Goal: Information Seeking & Learning: Get advice/opinions

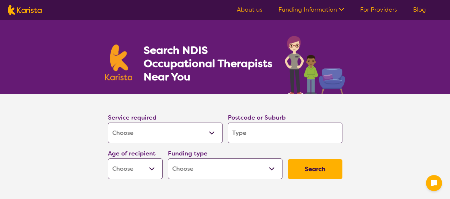
select select "[MEDICAL_DATA]"
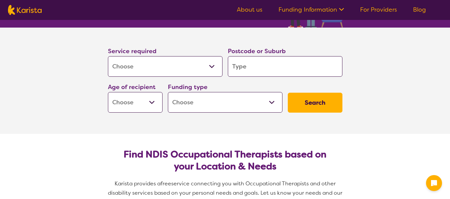
click at [243, 68] on input "search" at bounding box center [285, 66] width 115 height 21
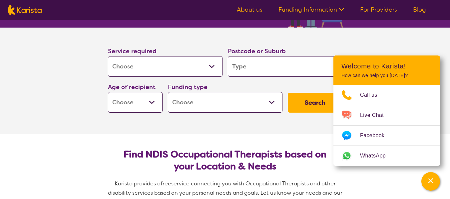
type input "7"
type input "K"
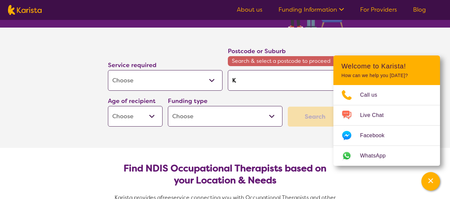
type input "Ki"
type input "Kin"
type input "King"
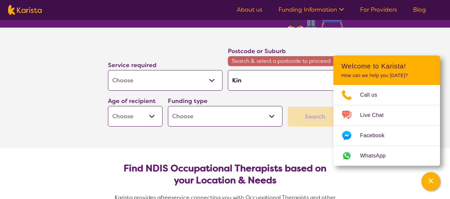
type input "King"
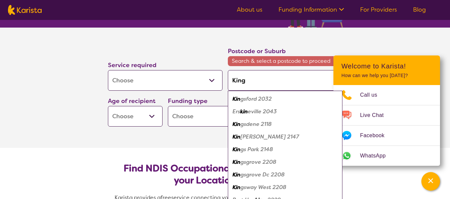
type input "Kings"
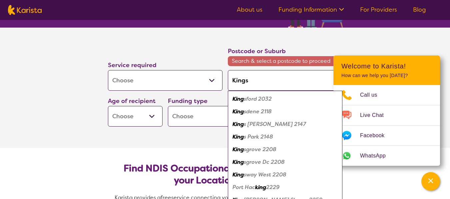
type input "Kingst"
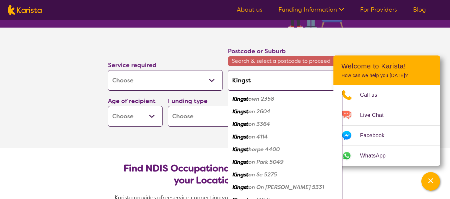
type input "Kingsto"
type input "[GEOGRAPHIC_DATA]"
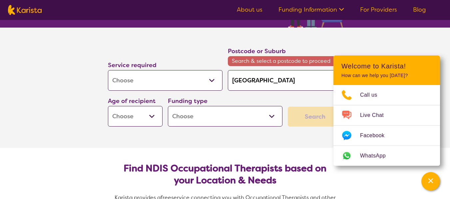
type input "[GEOGRAPHIC_DATA]"
type input "Kingston 7"
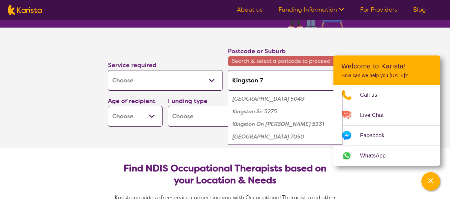
type input "Kingston 70"
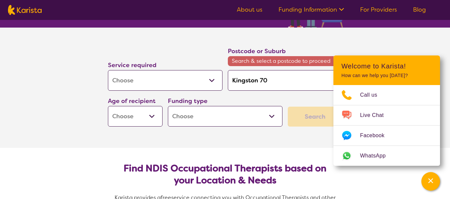
type input "Kingston 7"
type input "[GEOGRAPHIC_DATA]"
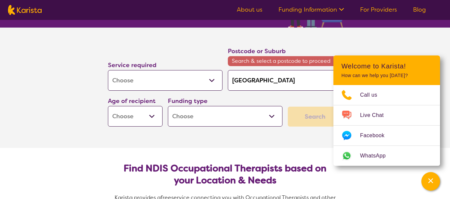
type input "[GEOGRAPHIC_DATA]"
type input "Kingsto"
type input "Kingst"
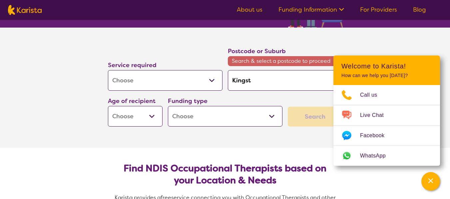
type input "Kings"
type input "King"
type input "Kin"
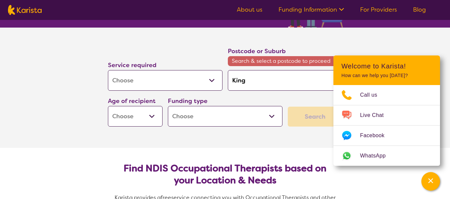
type input "Kin"
type input "Ki"
type input "K"
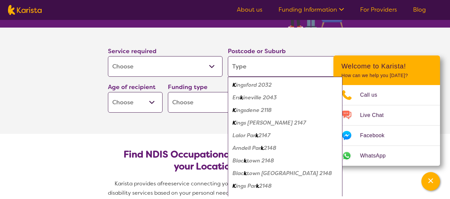
type input "7"
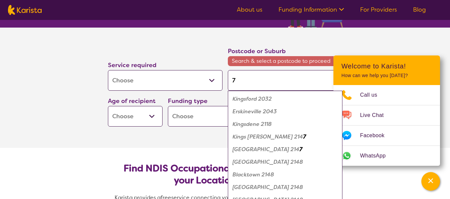
type input "70"
type input "705"
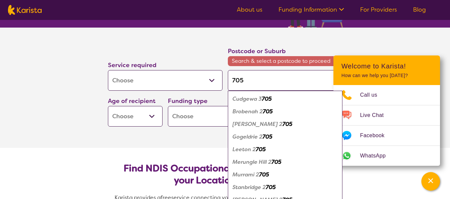
type input "7050"
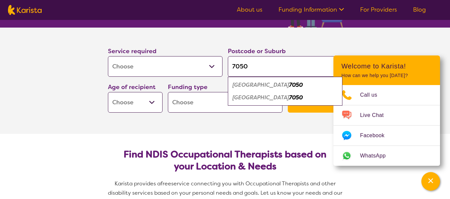
type input "7050"
click at [289, 84] on em "7050" at bounding box center [296, 85] width 14 height 7
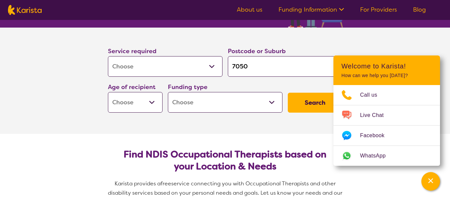
click at [232, 66] on input "7050" at bounding box center [285, 66] width 115 height 21
click at [302, 36] on section "Service required Allied Health Assistant Assessment ([MEDICAL_DATA] or [MEDICAL…" at bounding box center [225, 72] width 256 height 88
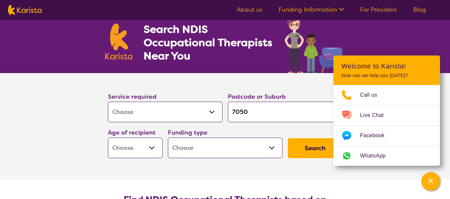
scroll to position [23, 0]
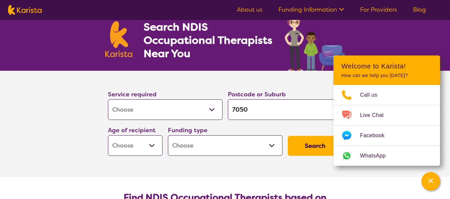
click at [141, 141] on select "Early Childhood - 0 to 9 Child - 10 to 11 Adolescent - 12 to 17 Adult - 18 to 6…" at bounding box center [135, 146] width 55 height 21
select select "AD"
click at [108, 136] on select "Early Childhood - 0 to 9 Child - 10 to 11 Adolescent - 12 to 17 Adult - 18 to 6…" at bounding box center [135, 146] width 55 height 21
select select "AD"
click at [194, 149] on select "Home Care Package (HCP) National Disability Insurance Scheme (NDIS) I don't know" at bounding box center [225, 146] width 115 height 21
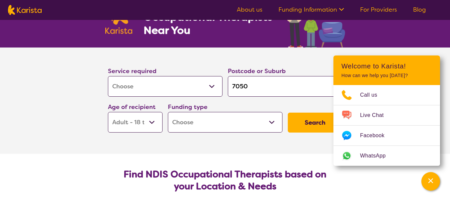
scroll to position [57, 0]
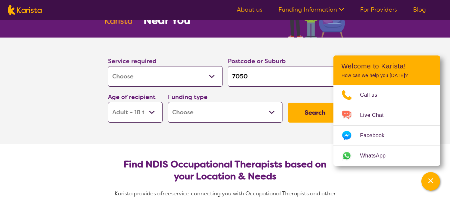
click at [192, 116] on select "Home Care Package (HCP) National Disability Insurance Scheme (NDIS) I don't know" at bounding box center [225, 112] width 115 height 21
select select "NDIS"
click at [168, 102] on select "Home Care Package (HCP) National Disability Insurance Scheme (NDIS) I don't know" at bounding box center [225, 112] width 115 height 21
select select "NDIS"
click at [290, 142] on section "Service required Allied Health Assistant Assessment ([MEDICAL_DATA] or [MEDICAL…" at bounding box center [225, 91] width 266 height 107
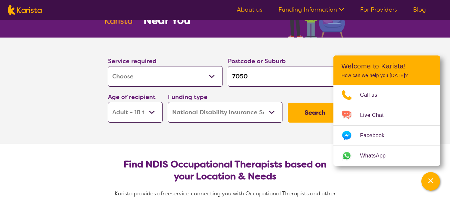
click at [302, 112] on button "Search" at bounding box center [315, 113] width 55 height 20
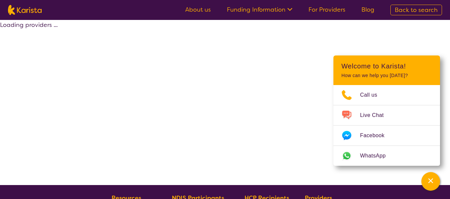
select select "by_score"
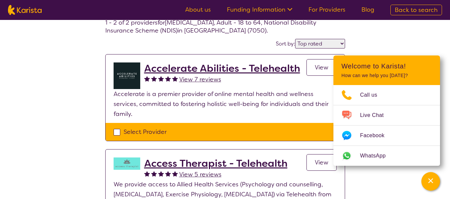
scroll to position [33, 0]
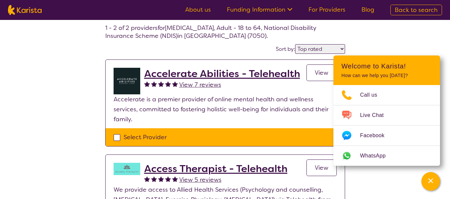
scroll to position [57, 0]
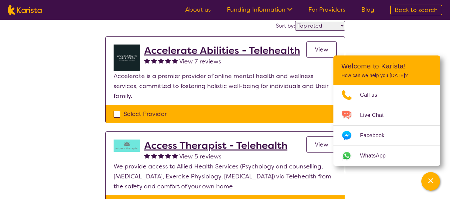
select select "[MEDICAL_DATA]"
select select "AD"
select select "NDIS"
select select "[MEDICAL_DATA]"
select select "AD"
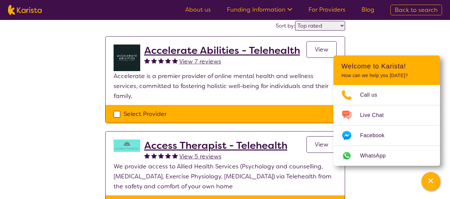
select select "NDIS"
